Goal: Find specific page/section: Find specific page/section

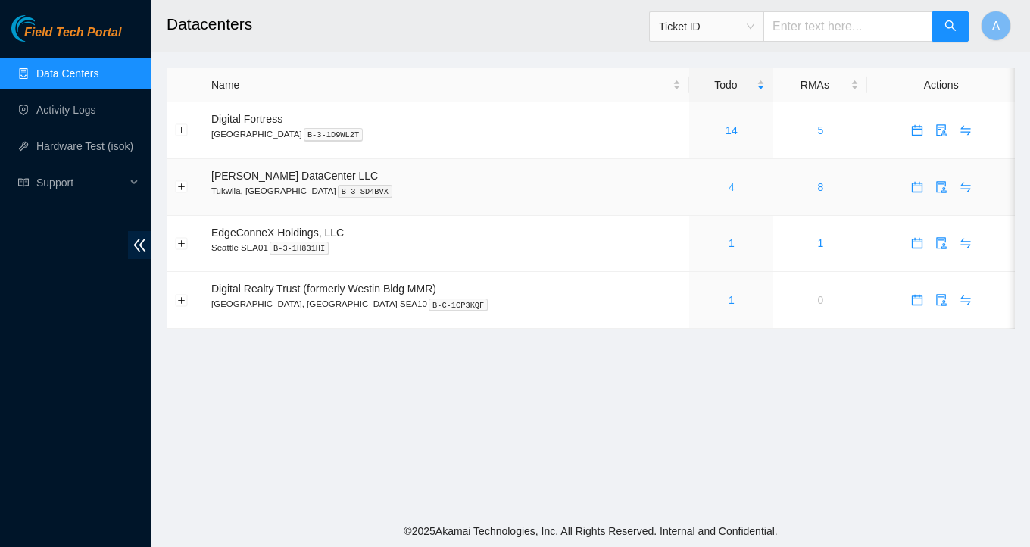
click at [728, 191] on link "4" at bounding box center [731, 187] width 6 height 12
